Goal: Information Seeking & Learning: Learn about a topic

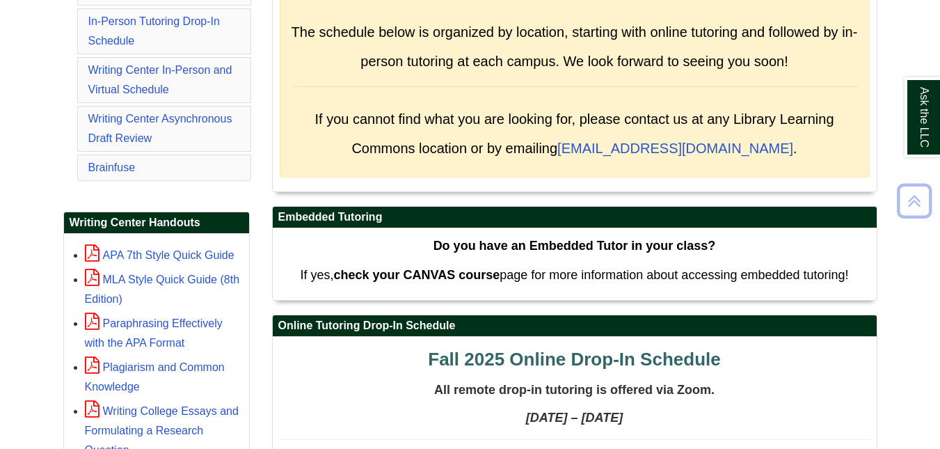
scroll to position [423, 0]
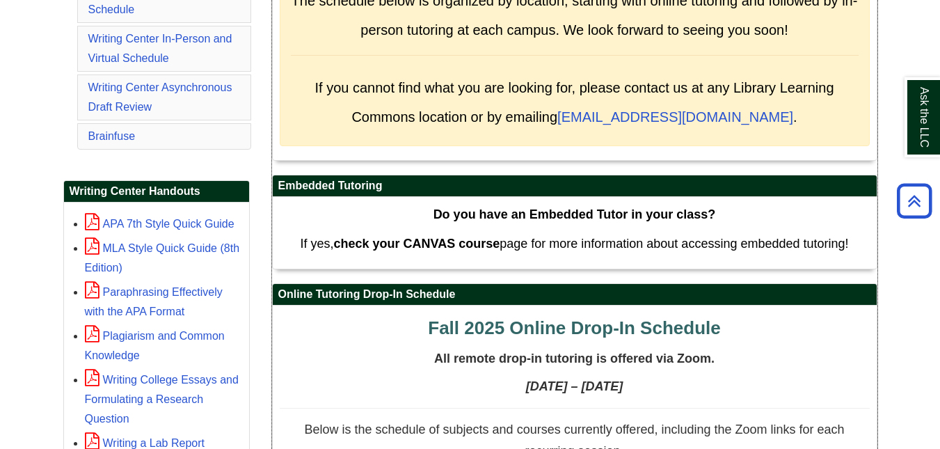
click at [732, 297] on h2 "Online Tutoring Drop-In Schedule" at bounding box center [575, 295] width 604 height 22
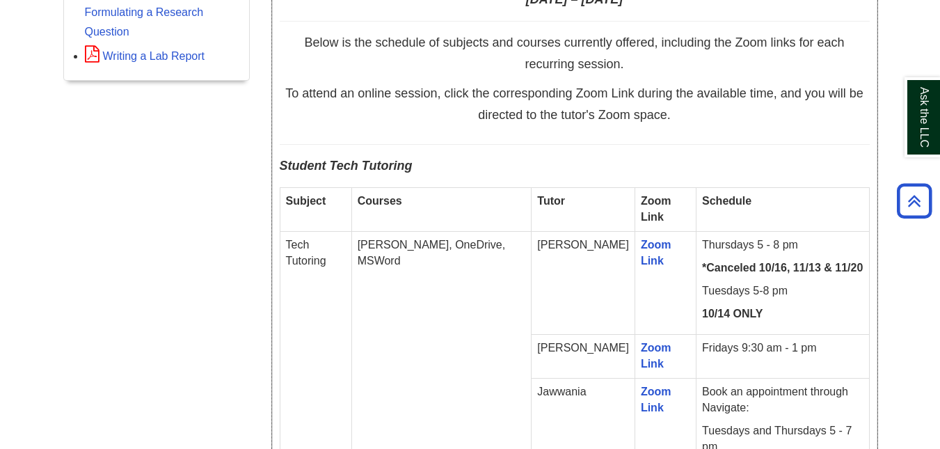
scroll to position [812, 0]
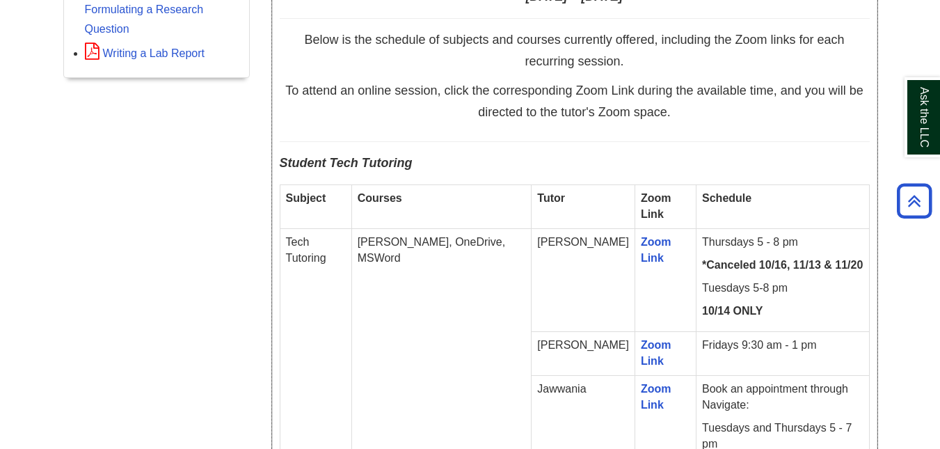
click at [689, 116] on p "To attend an online session, click the corresponding Zoom Link during the avail…" at bounding box center [575, 106] width 590 height 44
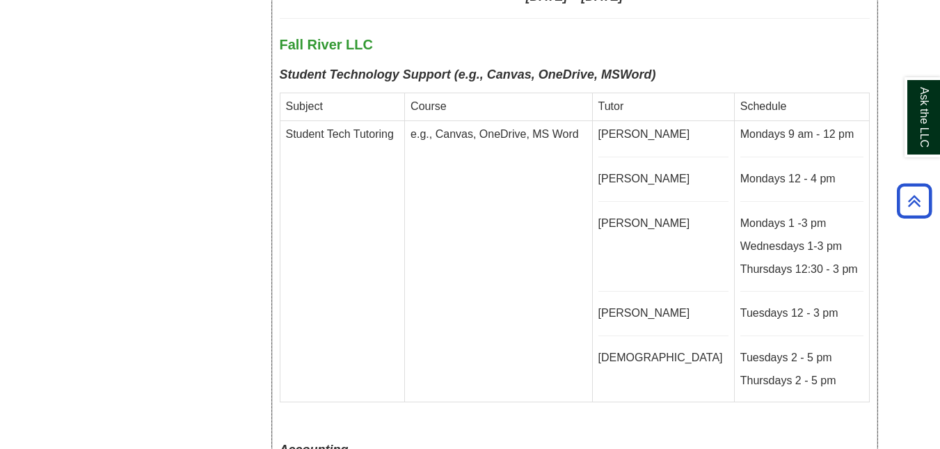
scroll to position [3817, 0]
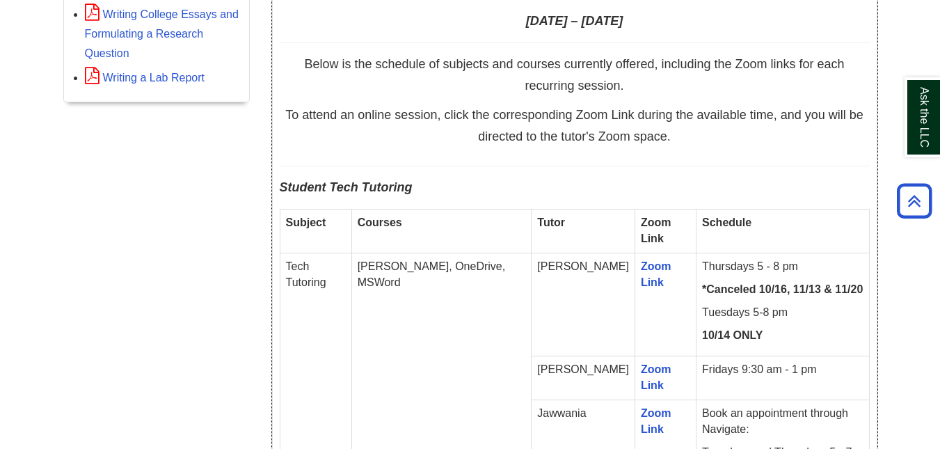
scroll to position [663, 0]
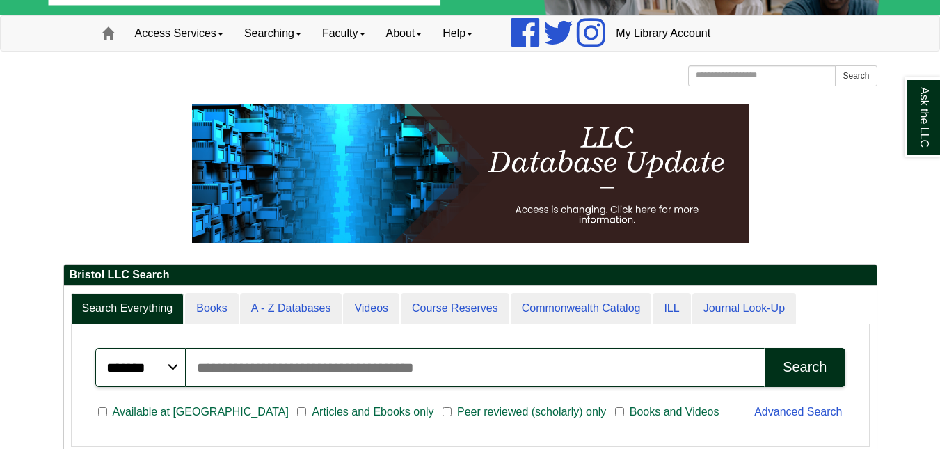
scroll to position [168, 813]
click at [361, 20] on link "Faculty" at bounding box center [344, 33] width 64 height 35
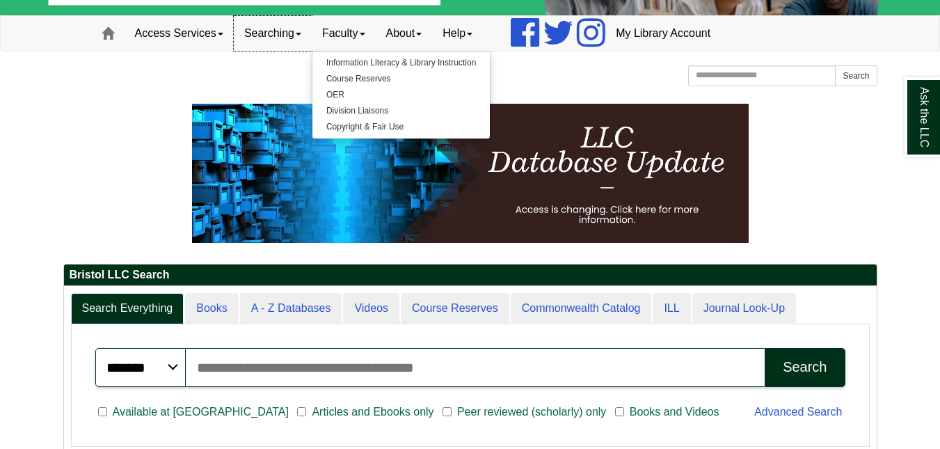
click at [291, 33] on link "Searching" at bounding box center [273, 33] width 78 height 35
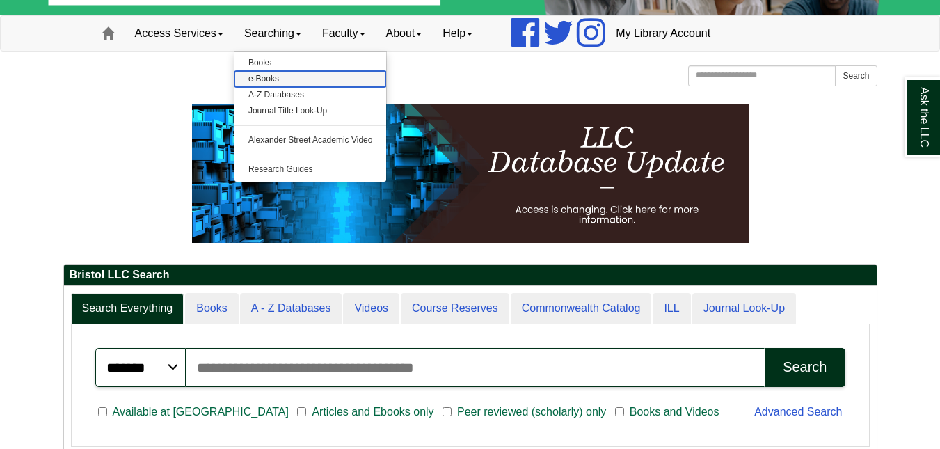
click at [278, 82] on link "e-Books" at bounding box center [311, 79] width 152 height 16
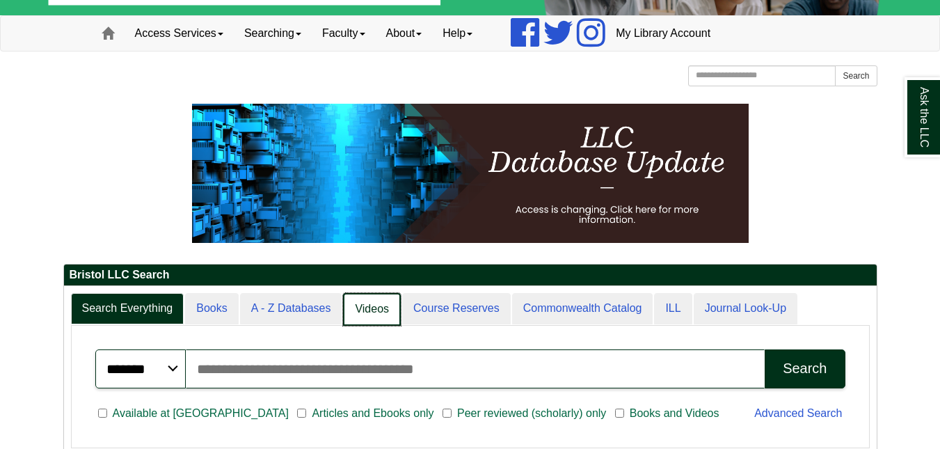
scroll to position [169, 813]
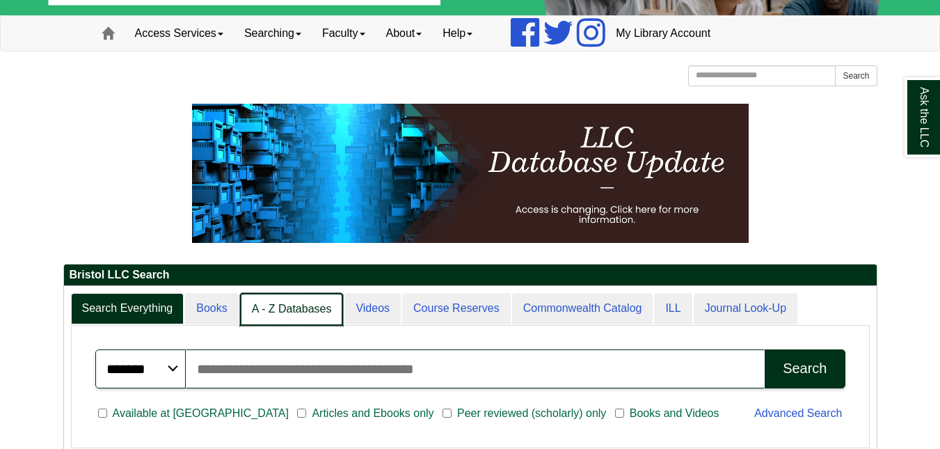
click at [317, 311] on link "A - Z Databases" at bounding box center [292, 309] width 104 height 33
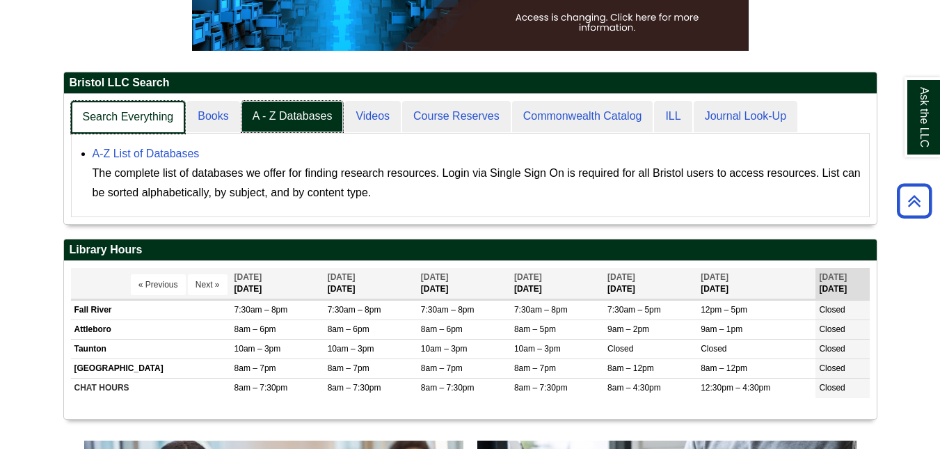
scroll to position [130, 813]
click at [155, 108] on link "Search Everything" at bounding box center [128, 117] width 115 height 33
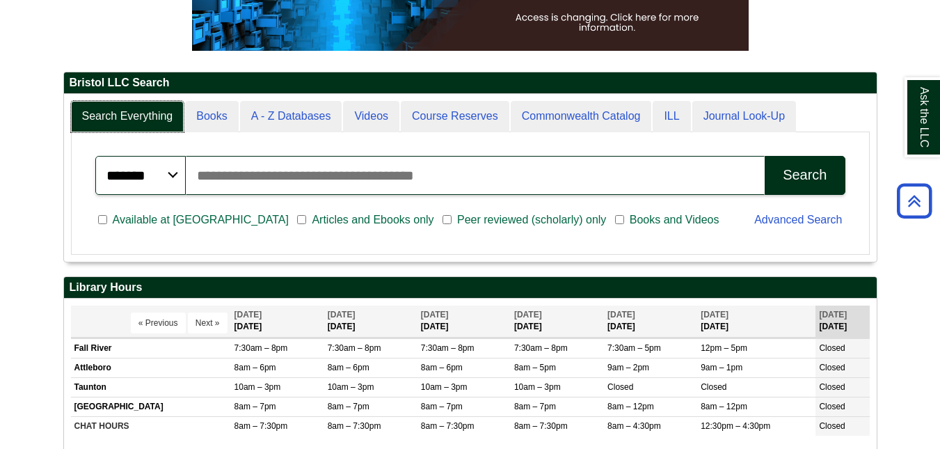
scroll to position [168, 813]
click at [245, 176] on input "Search articles, books, journals & more" at bounding box center [476, 175] width 580 height 39
type input "*******"
click at [801, 174] on div "Search" at bounding box center [805, 175] width 44 height 16
